Goal: Task Accomplishment & Management: Use online tool/utility

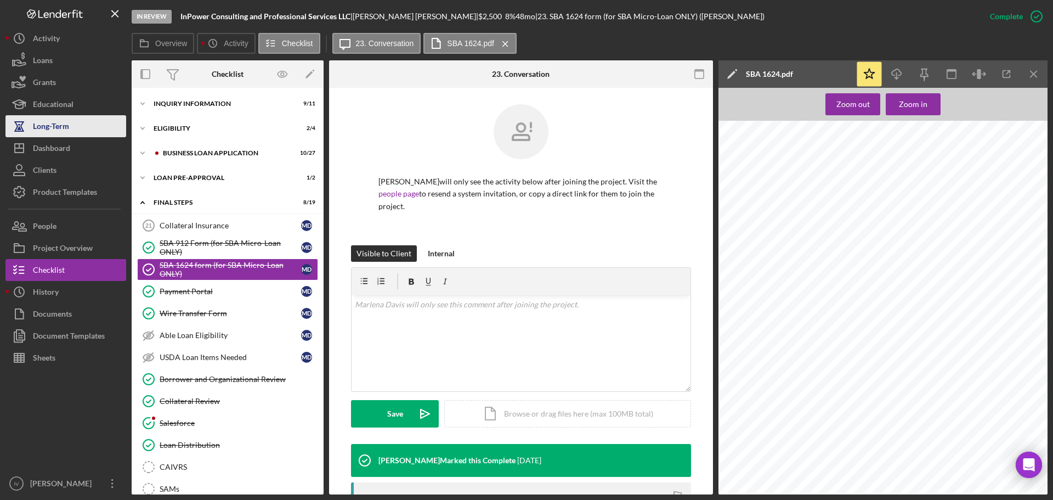
scroll to position [187, 0]
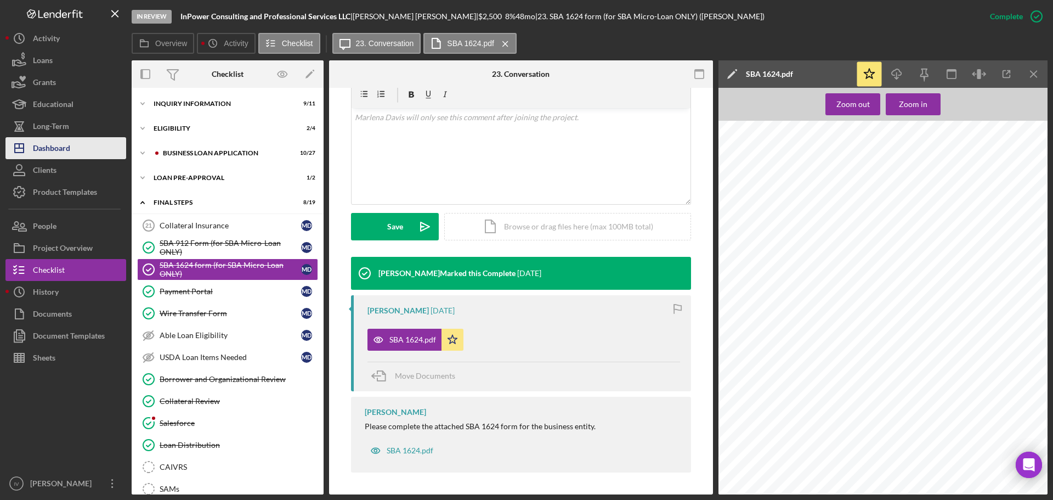
click at [43, 155] on div "Dashboard" at bounding box center [51, 149] width 37 height 25
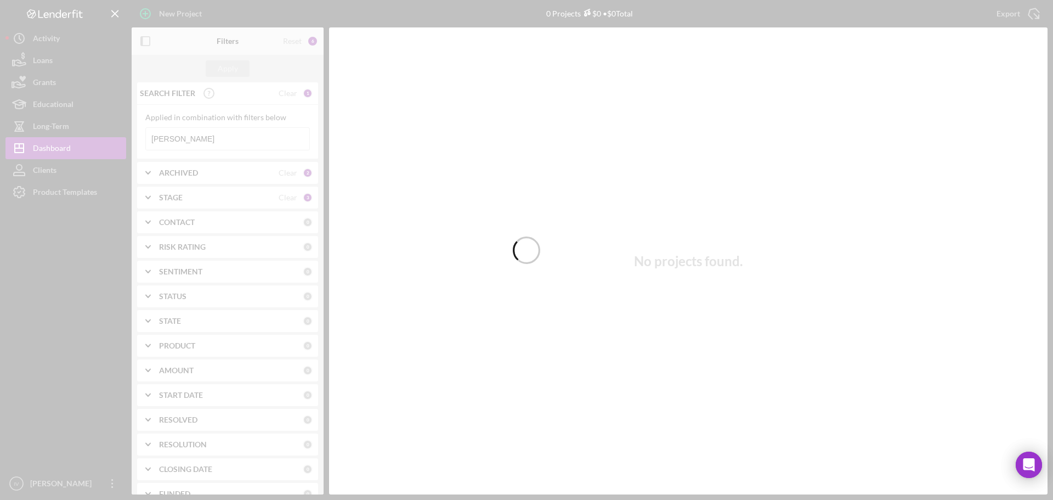
click at [179, 146] on div at bounding box center [526, 250] width 1053 height 500
click at [183, 142] on div at bounding box center [526, 250] width 1053 height 500
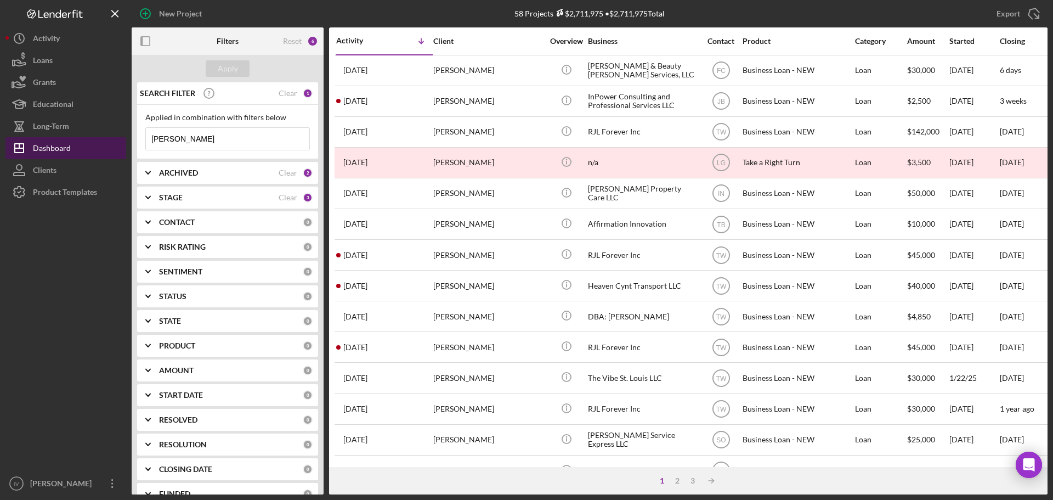
drag, startPoint x: 199, startPoint y: 132, endPoint x: 108, endPoint y: 138, distance: 90.7
click at [108, 138] on div "New Project 58 Projects $2,711,975 • $2,711,975 Total [PERSON_NAME] Export Icon…" at bounding box center [526, 247] width 1042 height 494
type input "Wolf"
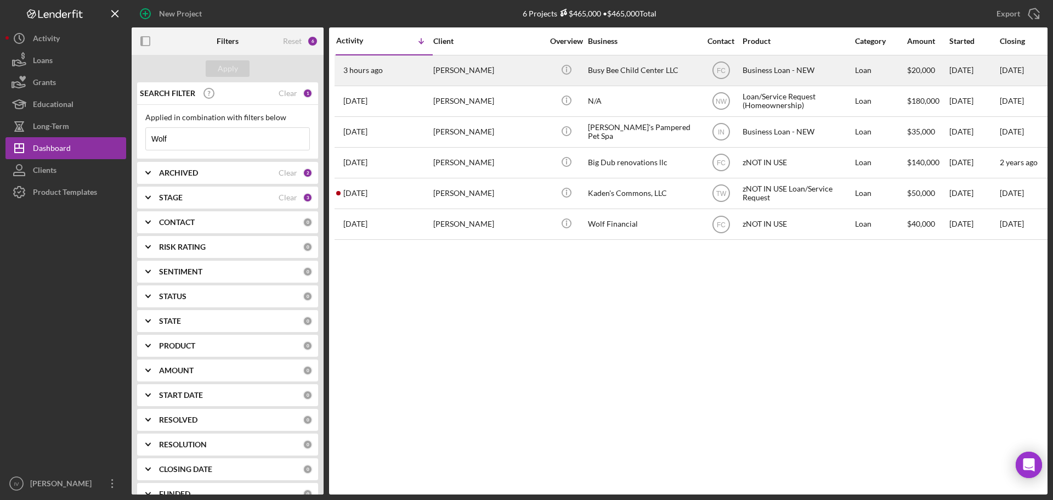
click at [518, 71] on div "[PERSON_NAME]" at bounding box center [488, 70] width 110 height 29
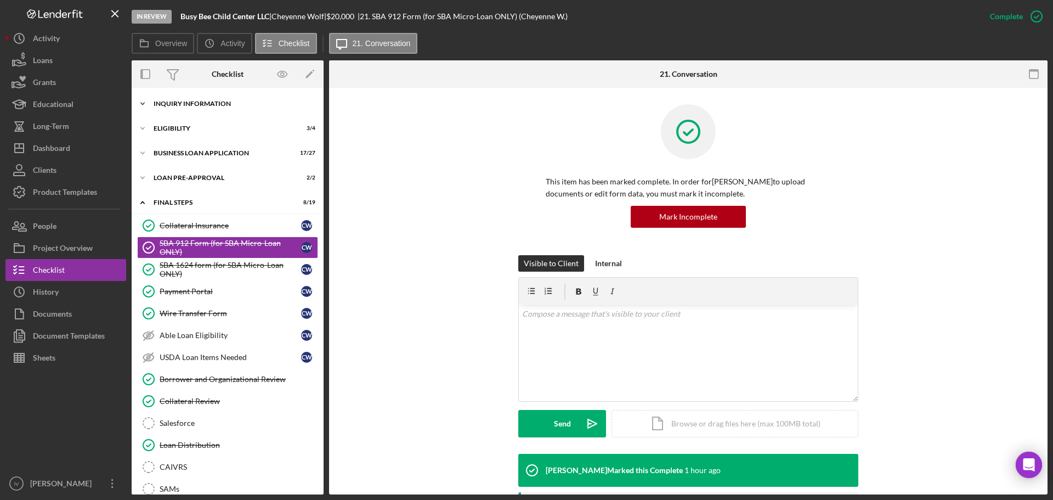
click at [191, 106] on div "INQUIRY INFORMATION" at bounding box center [232, 103] width 156 height 7
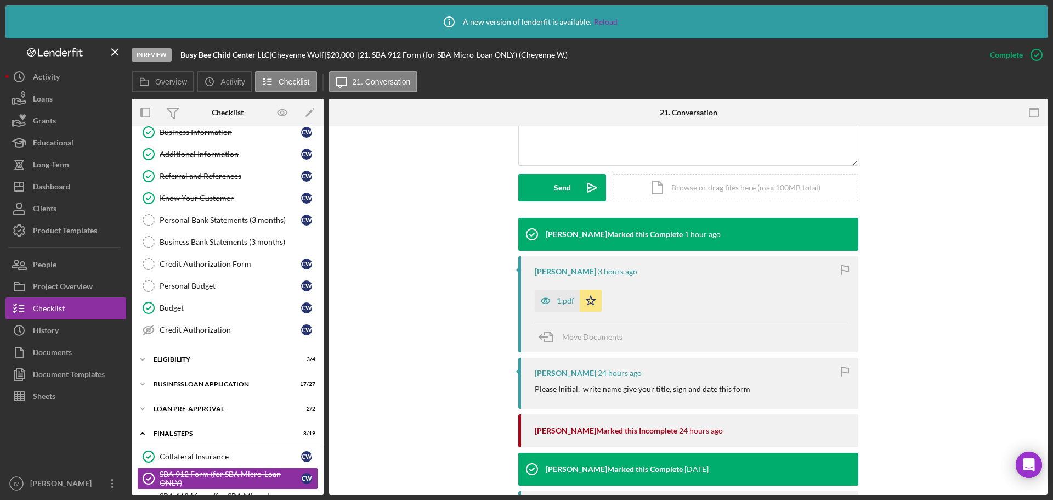
scroll to position [274, 0]
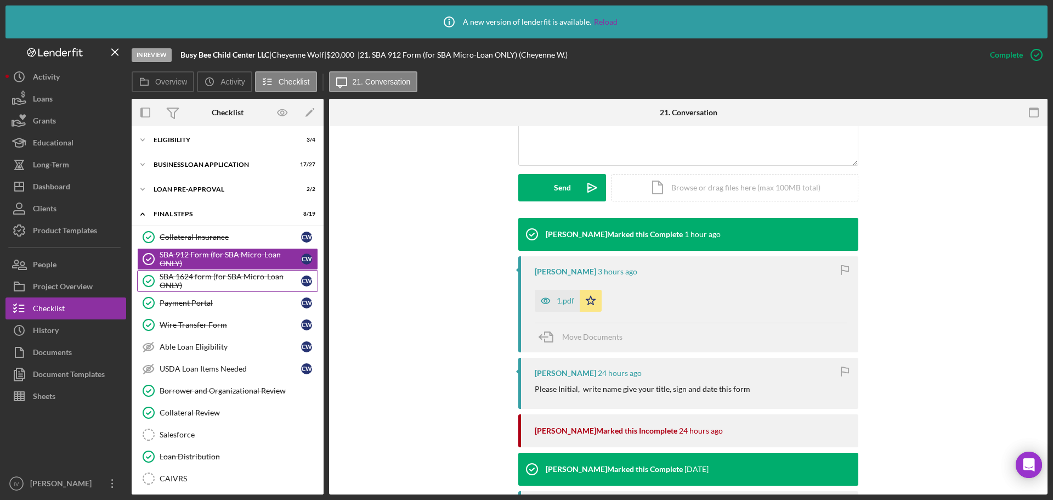
click at [216, 279] on div "SBA 1624 form (for SBA Micro-Loan ONLY)" at bounding box center [231, 281] width 142 height 18
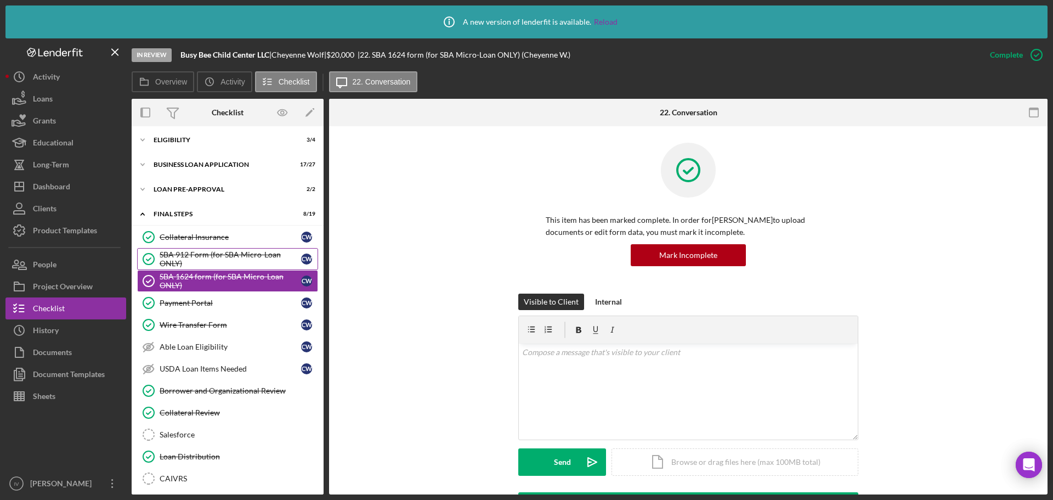
click at [220, 252] on div "SBA 912 Form (for SBA Micro-Loan ONLY)" at bounding box center [231, 259] width 142 height 18
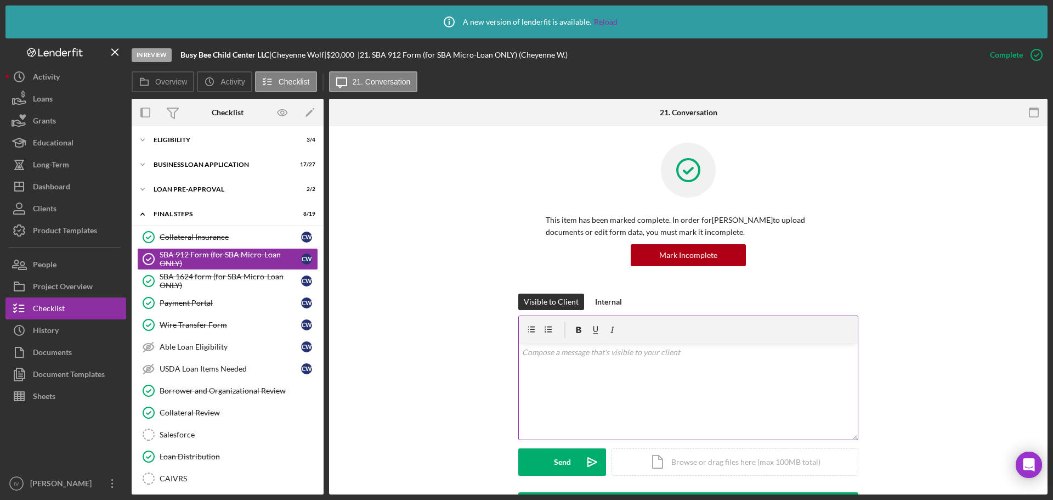
scroll to position [219, 0]
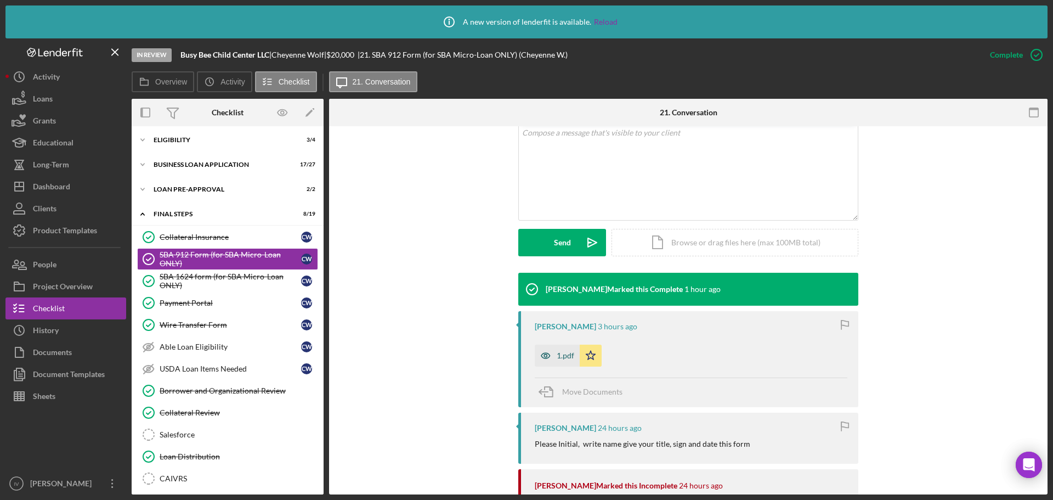
click at [572, 354] on div "1.pdf" at bounding box center [566, 355] width 18 height 9
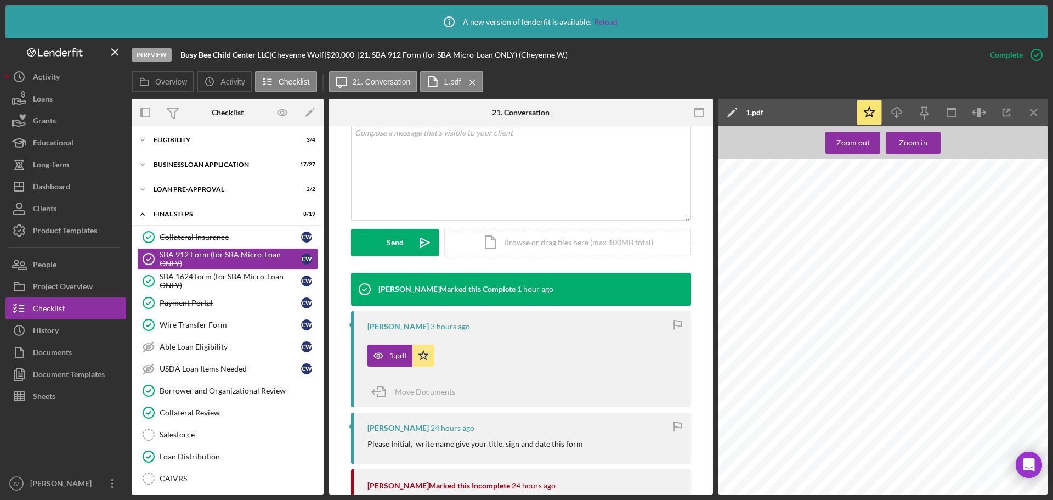
scroll to position [165, 0]
click at [193, 276] on div "SBA 1624 form (for SBA Micro-Loan ONLY)" at bounding box center [231, 281] width 142 height 18
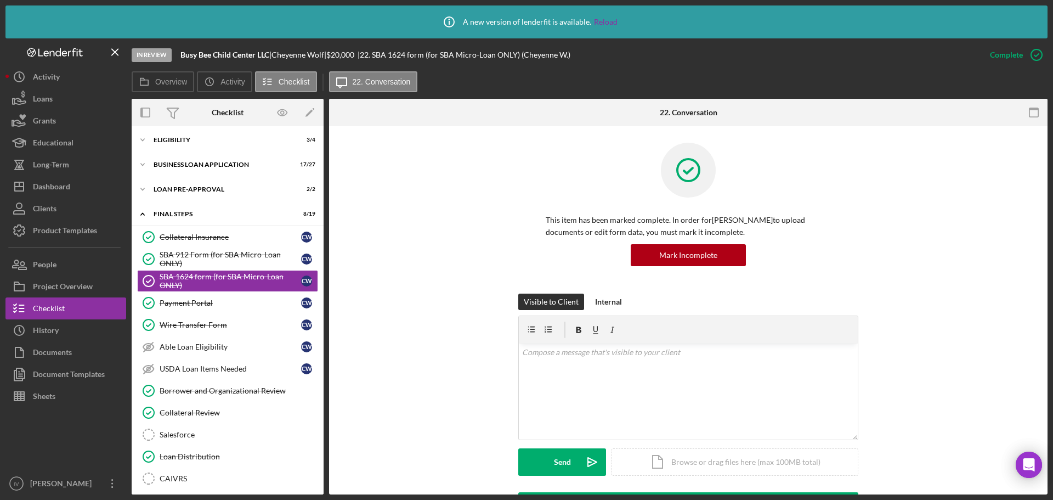
scroll to position [219, 0]
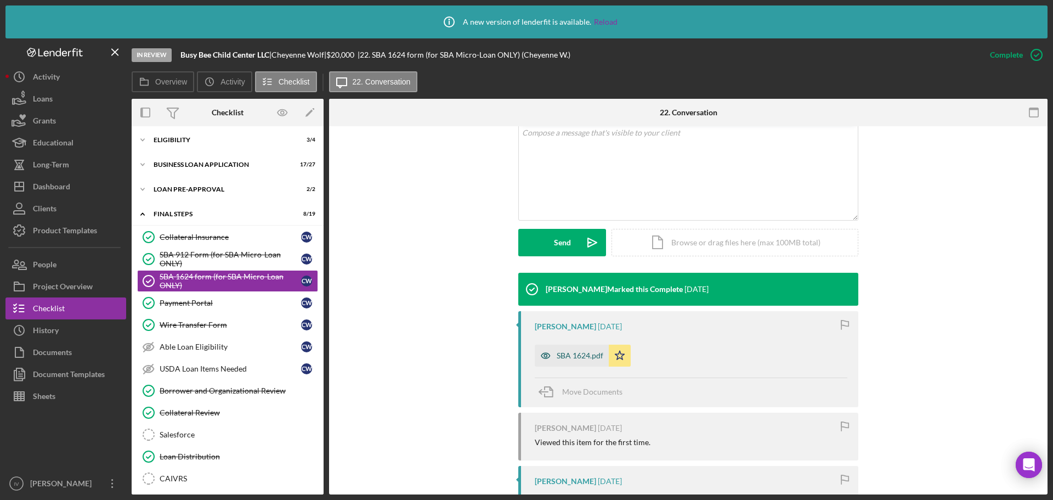
click at [580, 355] on div "SBA 1624.pdf" at bounding box center [580, 355] width 47 height 9
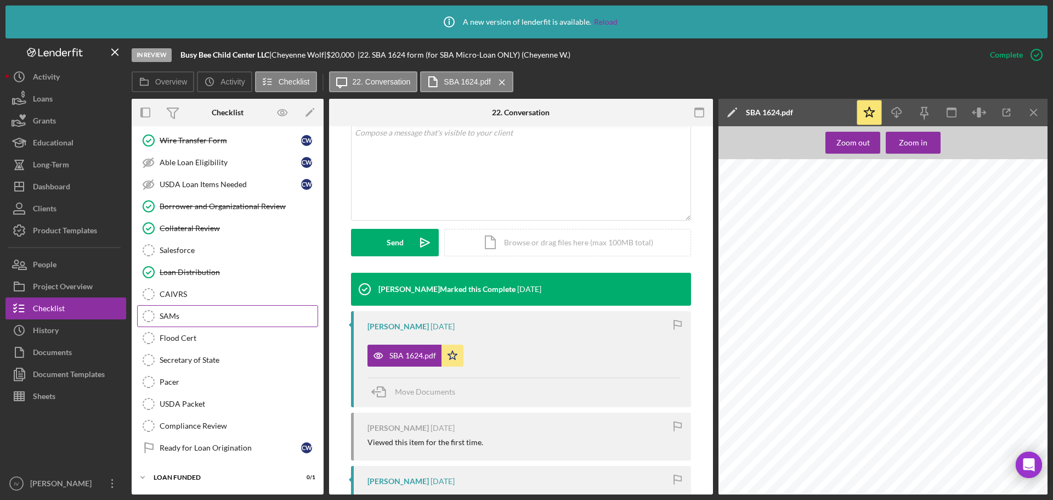
scroll to position [184, 0]
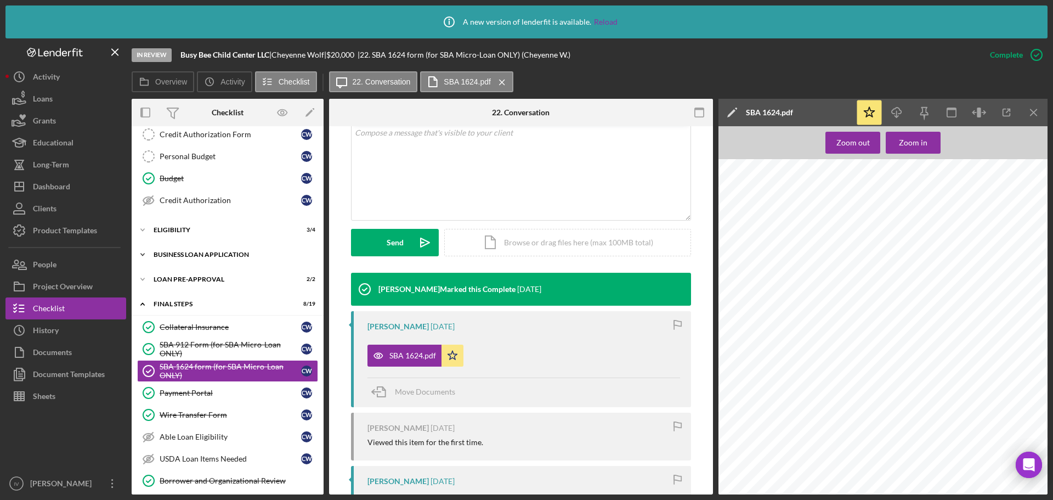
click at [196, 251] on div "Icon/Expander BUSINESS LOAN APPLICATION 17 / 27" at bounding box center [228, 255] width 192 height 22
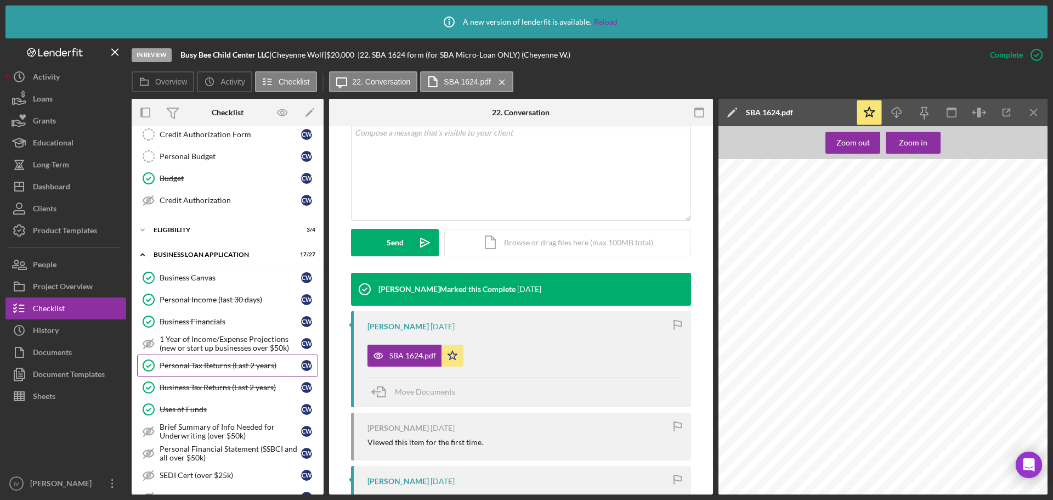
scroll to position [349, 0]
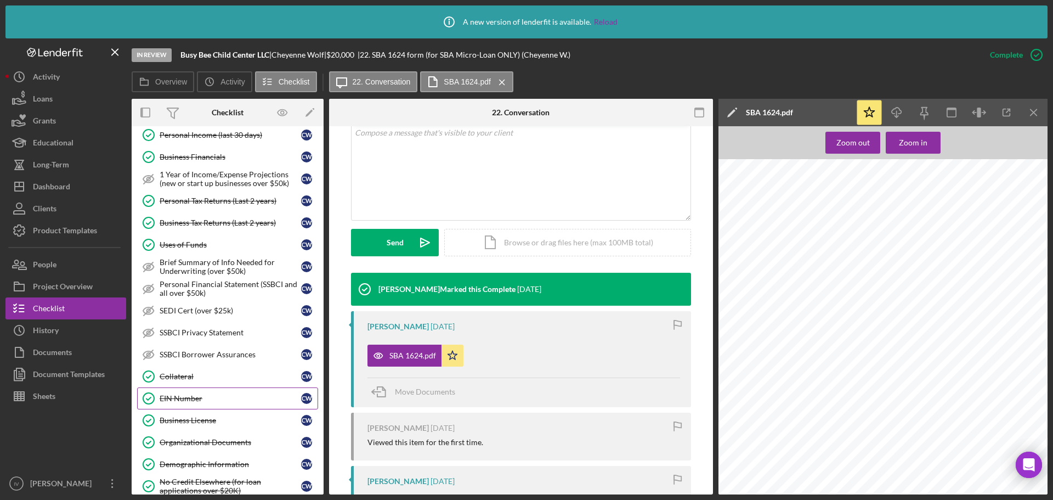
click at [182, 394] on div "EIN Number" at bounding box center [231, 398] width 142 height 9
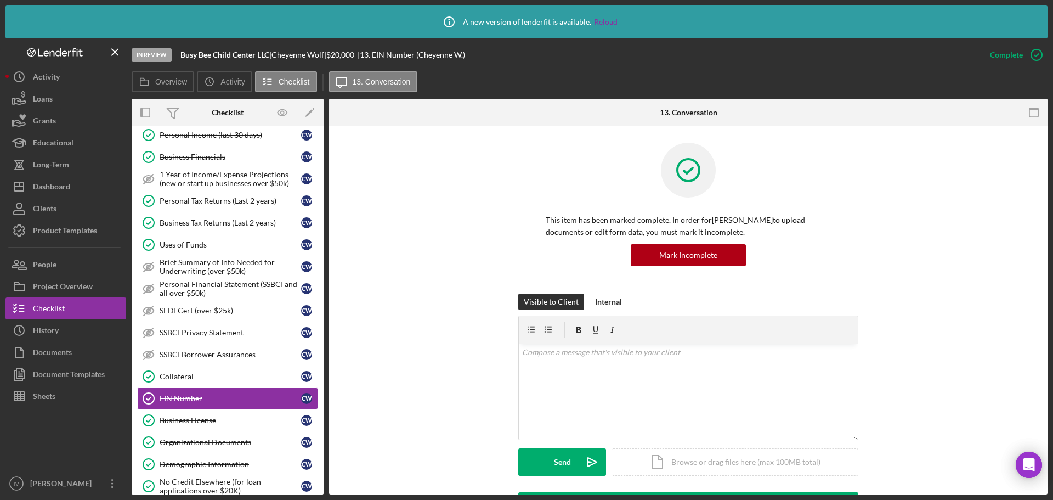
scroll to position [326, 0]
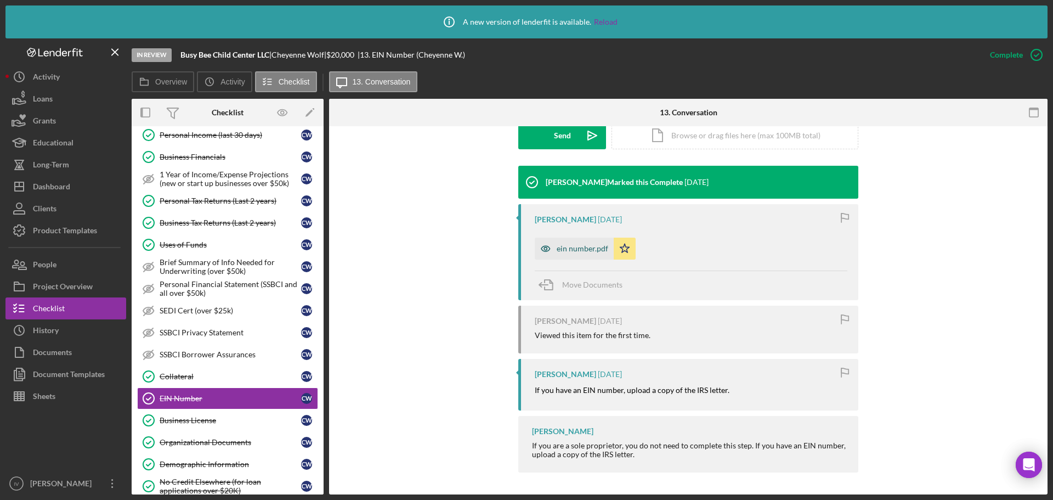
click at [593, 245] on div "ein number.pdf" at bounding box center [574, 249] width 79 height 22
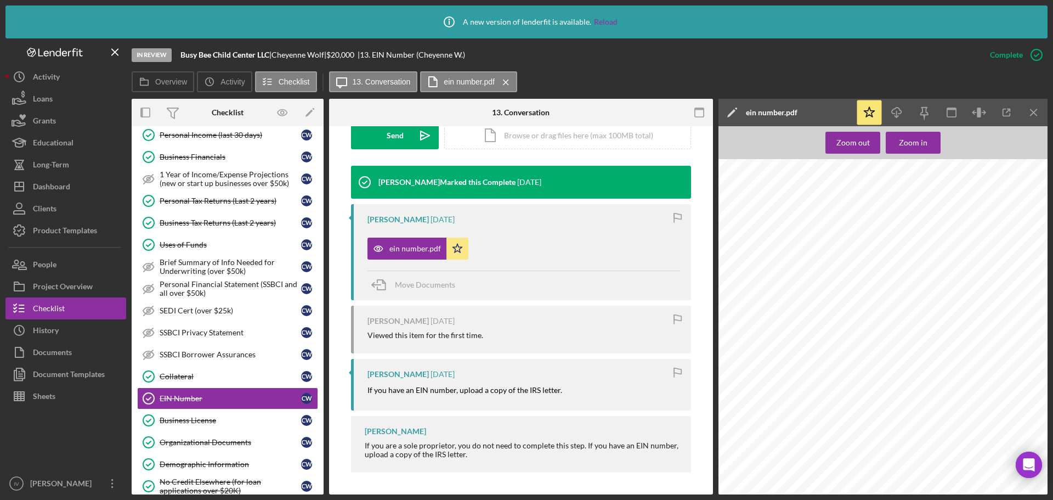
scroll to position [0, 0]
